Goal: Navigation & Orientation: Find specific page/section

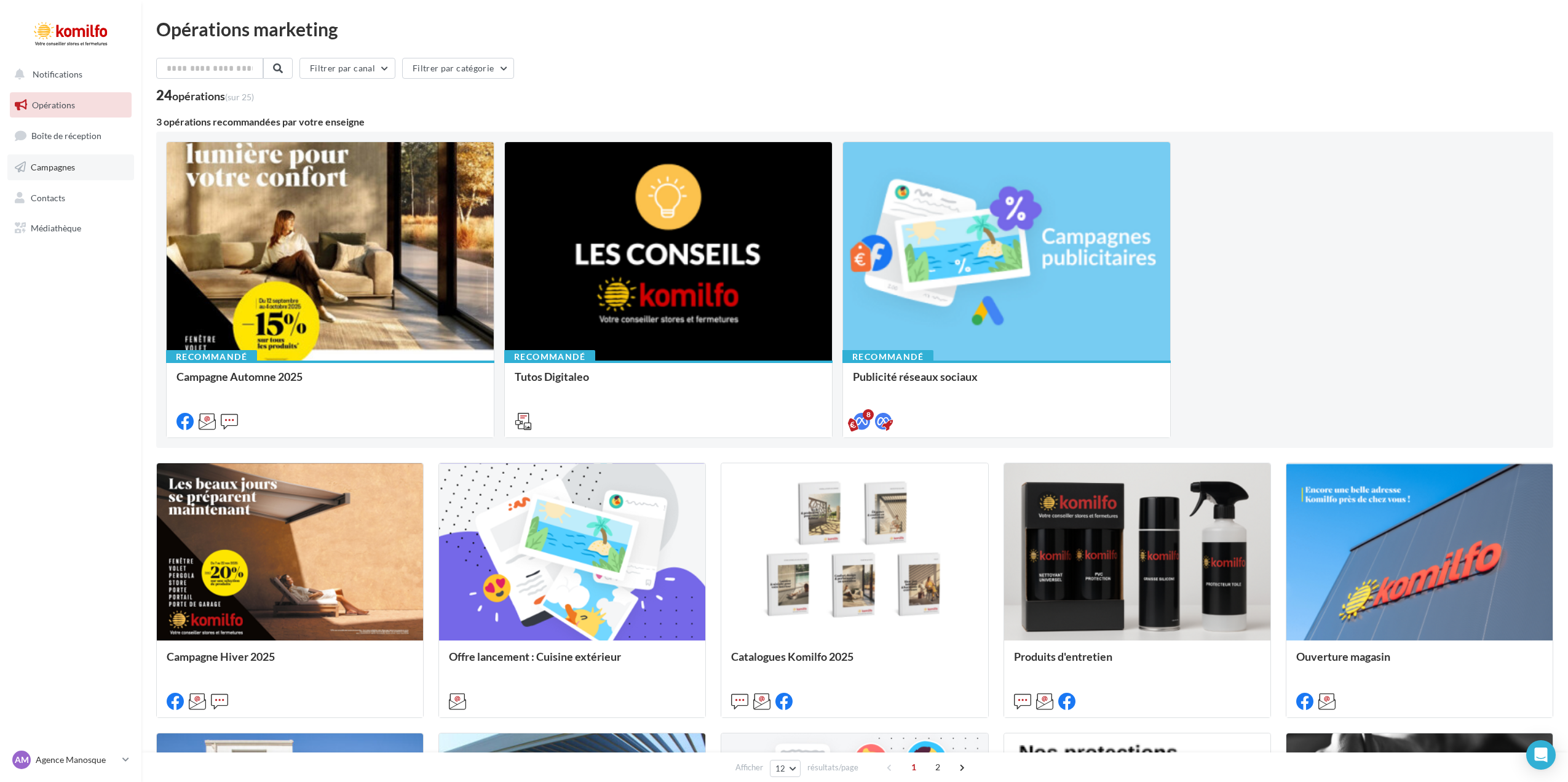
click at [64, 160] on link "Campagnes" at bounding box center [71, 167] width 127 height 26
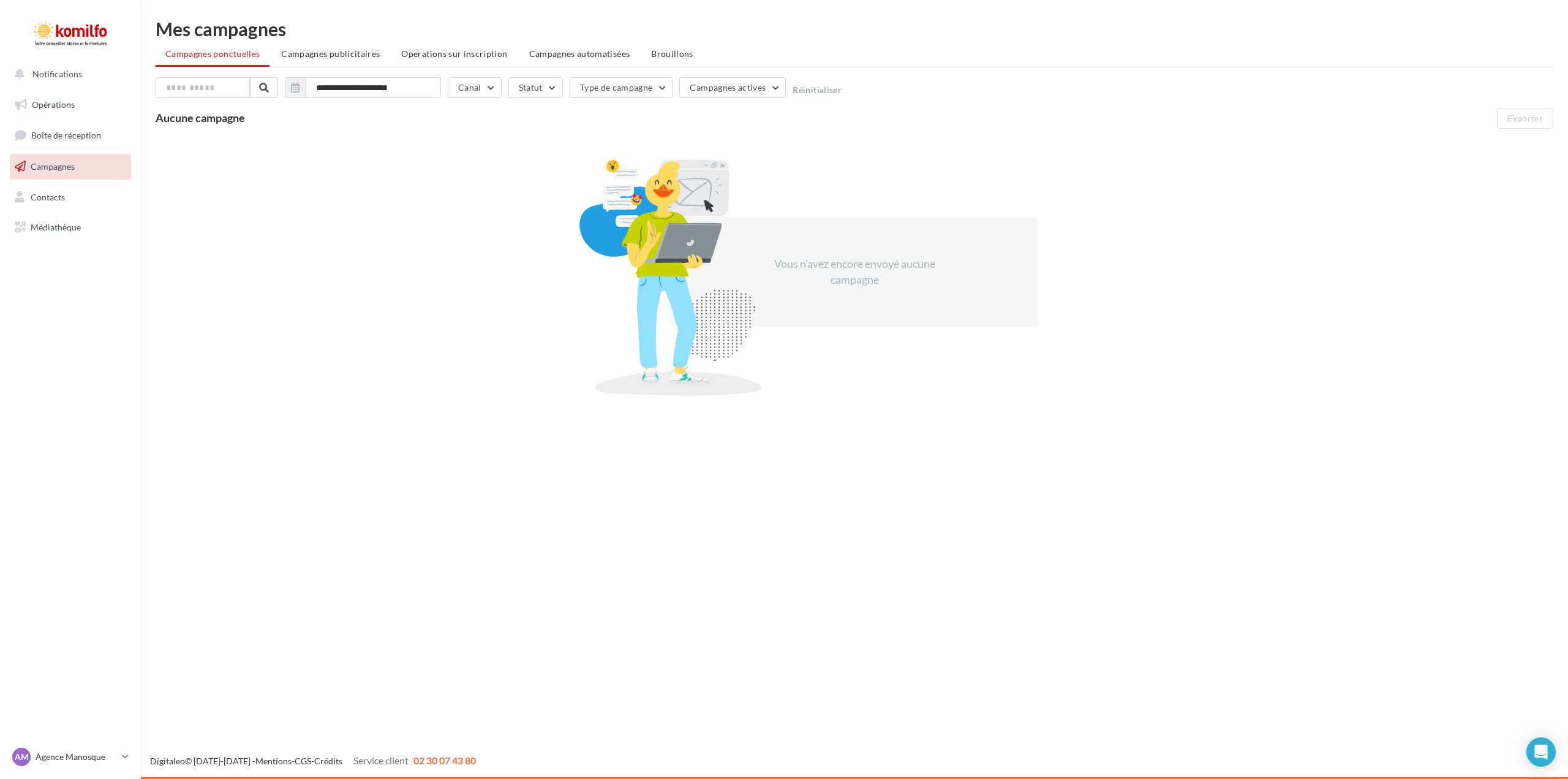
click at [52, 168] on span "Campagnes" at bounding box center [52, 166] width 44 height 10
click at [85, 756] on p "Agence Manosque" at bounding box center [76, 757] width 81 height 13
click at [69, 693] on p "Agence Aix-en-Provence" at bounding box center [111, 698] width 135 height 13
